Goal: Feedback & Contribution: Submit feedback/report problem

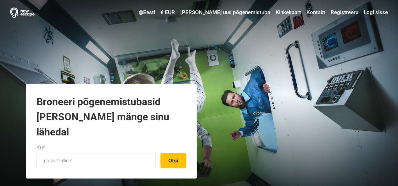
type input "[EMAIL_ADDRESS][DOMAIN_NAME]"
click at [366, 14] on link "Logi sisse" at bounding box center [375, 12] width 26 height 11
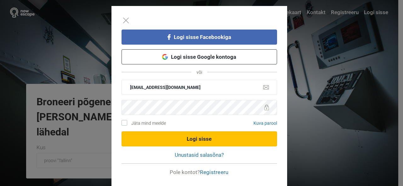
click at [199, 140] on button "Logi sisse" at bounding box center [198, 139] width 155 height 15
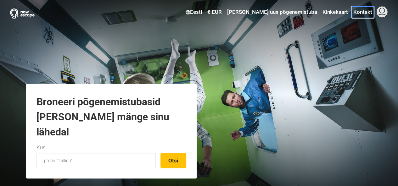
click at [359, 10] on link "Kontakt" at bounding box center [363, 12] width 22 height 11
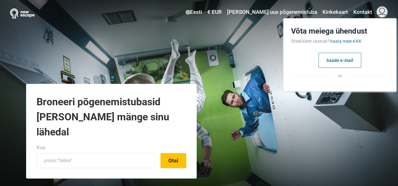
click at [305, 124] on div "Eesti Vali oma keel English Русский Eesti Suomi Українська Česky € EUR Vali val…" at bounding box center [199, 94] width 398 height 189
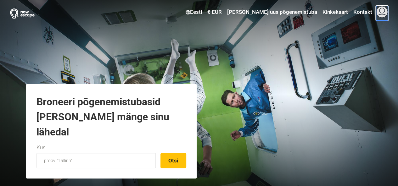
click at [382, 13] on span at bounding box center [382, 12] width 12 height 12
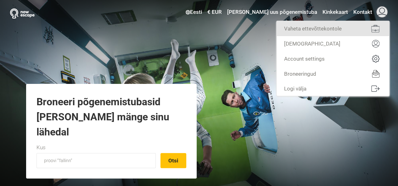
click at [324, 25] on link "Vaheta ettevõttekontole" at bounding box center [333, 28] width 113 height 15
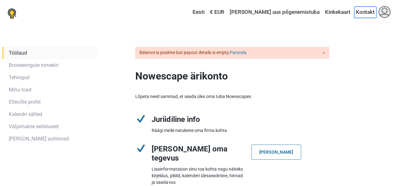
click at [369, 13] on link "Kontakt" at bounding box center [365, 12] width 22 height 11
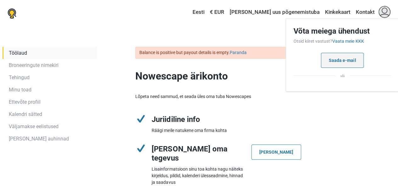
click at [348, 62] on button "Saada e-mail" at bounding box center [342, 60] width 43 height 15
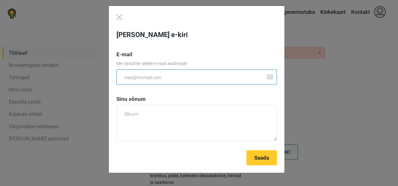
click at [174, 75] on input "email" at bounding box center [196, 77] width 161 height 15
type input "pille.seimann@gmail.com"
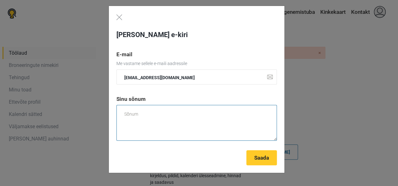
click at [140, 122] on textarea at bounding box center [196, 123] width 161 height 36
type textarea "Tere-tere! Kirjutan Teile, kuna meil on"
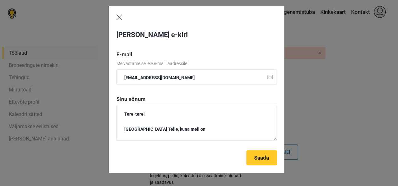
click at [121, 18] on img "Close" at bounding box center [119, 17] width 6 height 6
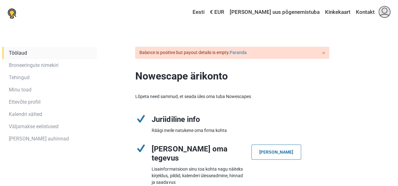
drag, startPoint x: 306, startPoint y: 106, endPoint x: 242, endPoint y: -23, distance: 143.6
